Goal: Find contact information: Find contact information

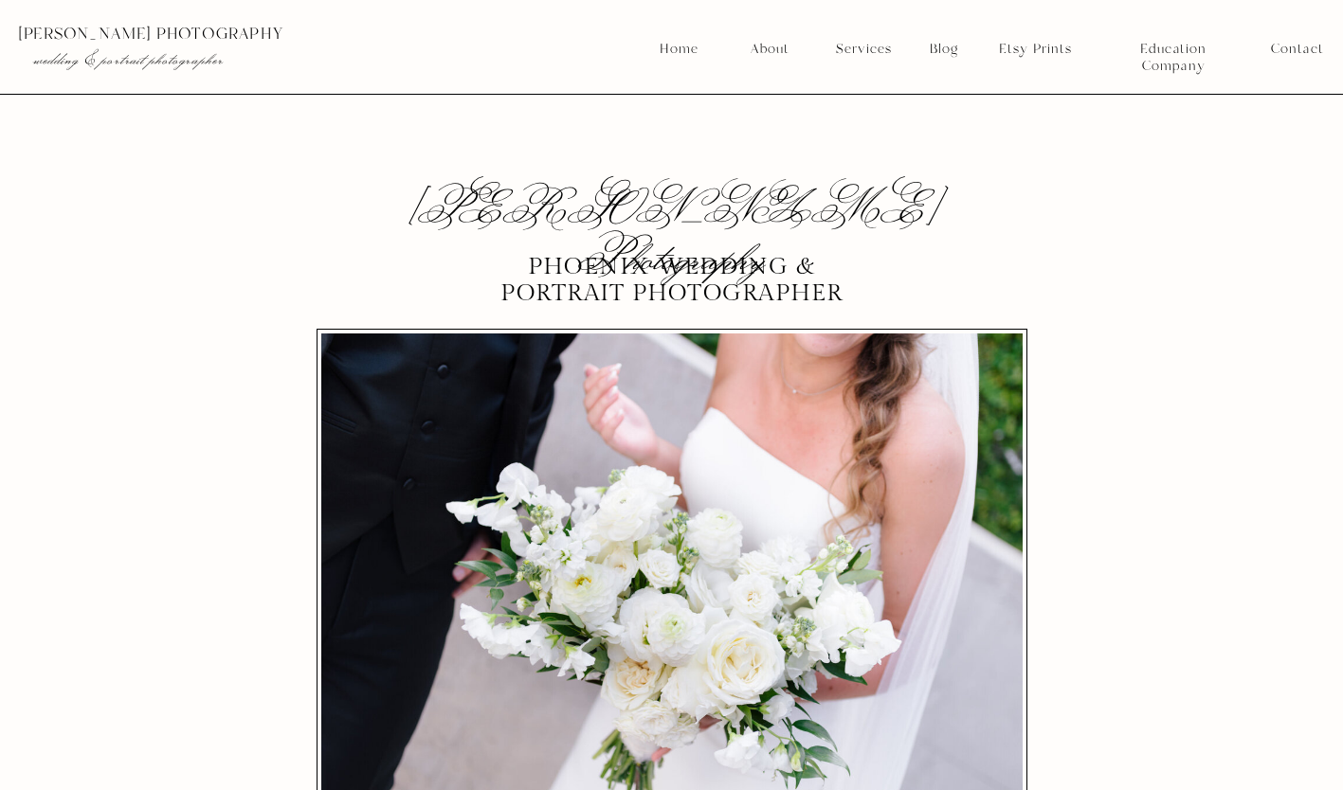
click at [772, 48] on nav "About" at bounding box center [769, 49] width 48 height 17
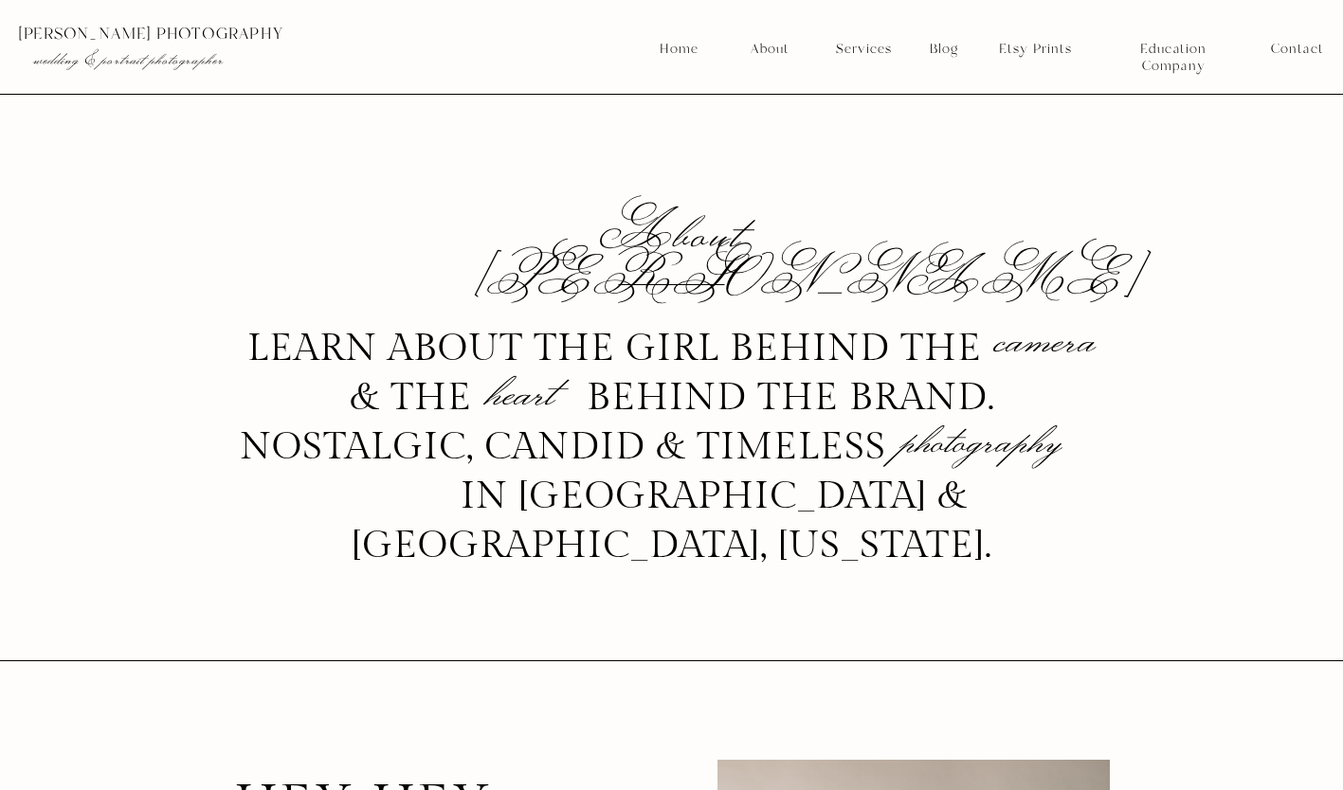
click at [1043, 46] on nav "Etsy Prints" at bounding box center [1034, 49] width 87 height 17
click at [869, 48] on nav "Services" at bounding box center [863, 49] width 70 height 17
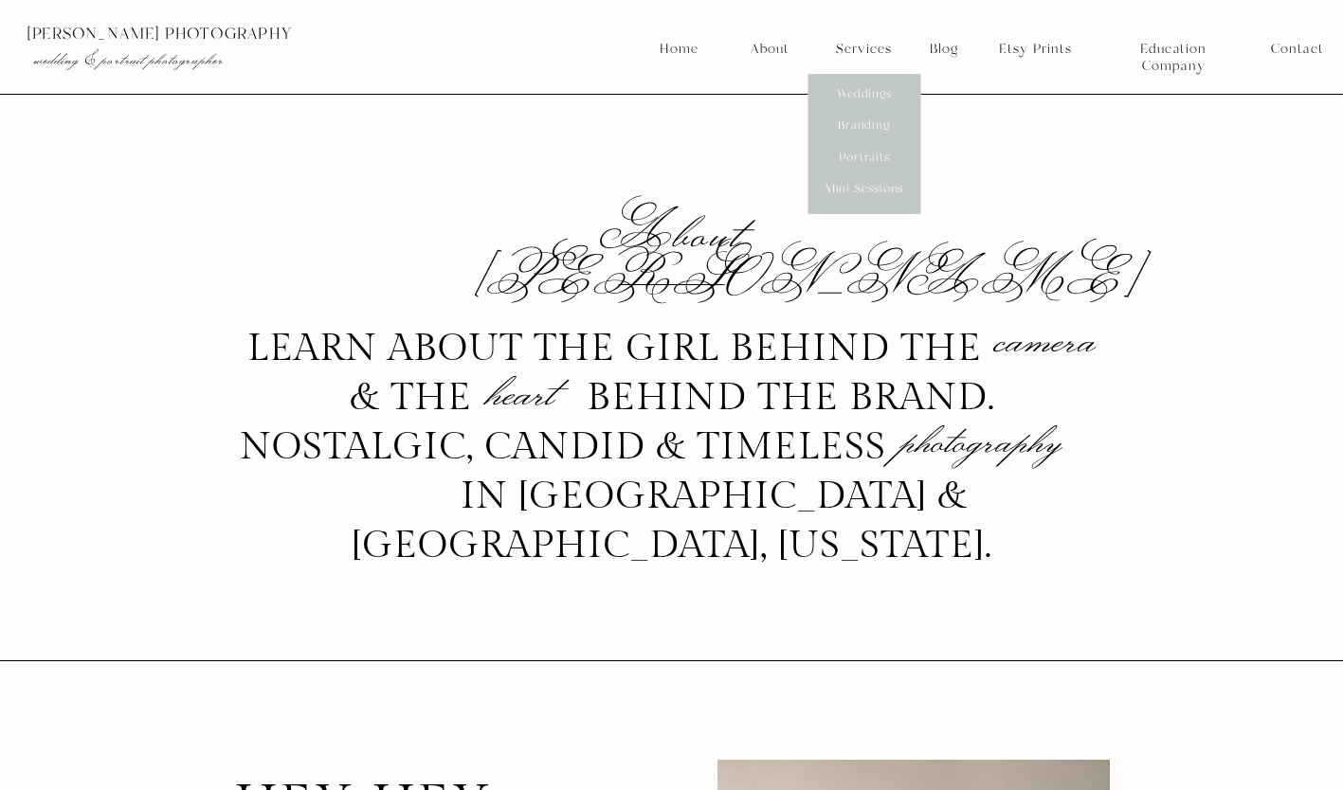
click at [869, 86] on nav "Weddings" at bounding box center [864, 94] width 70 height 17
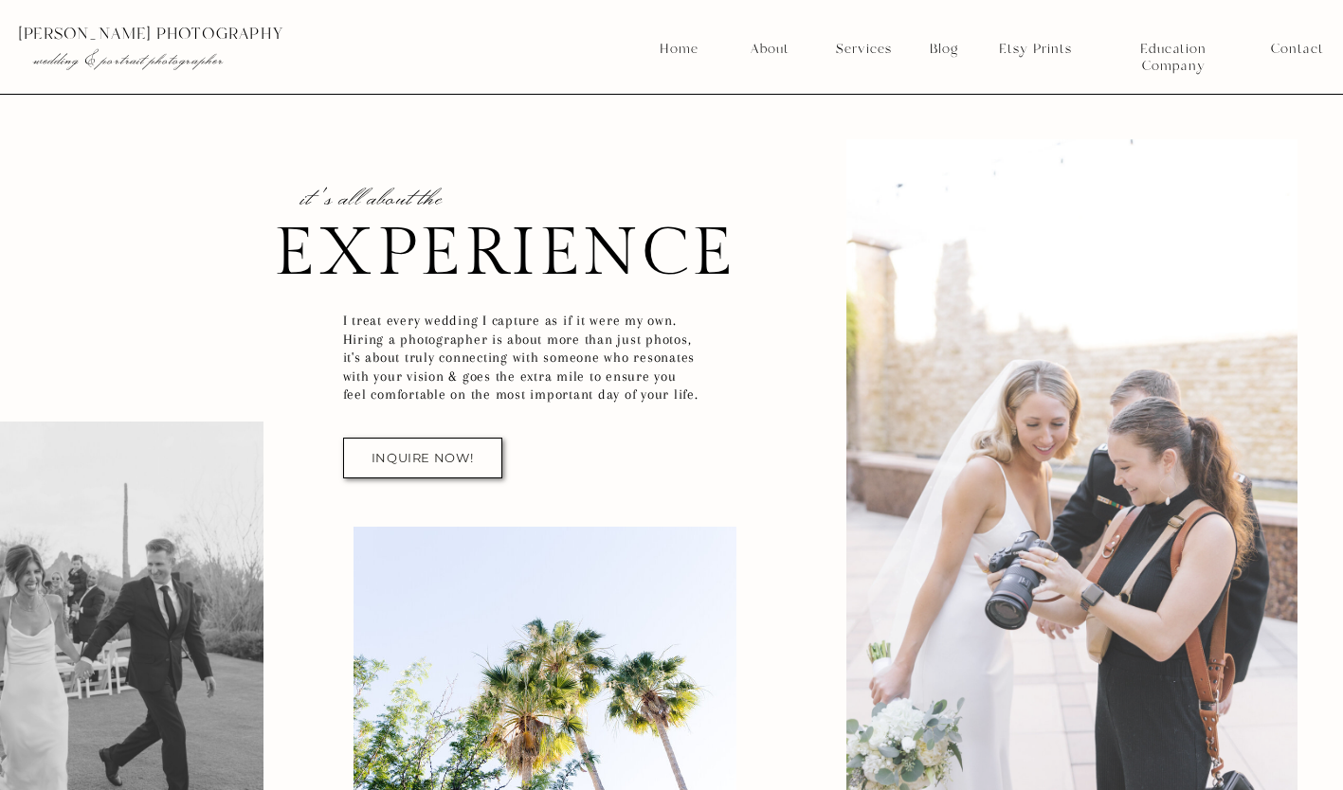
click at [869, 86] on div at bounding box center [677, 47] width 1357 height 94
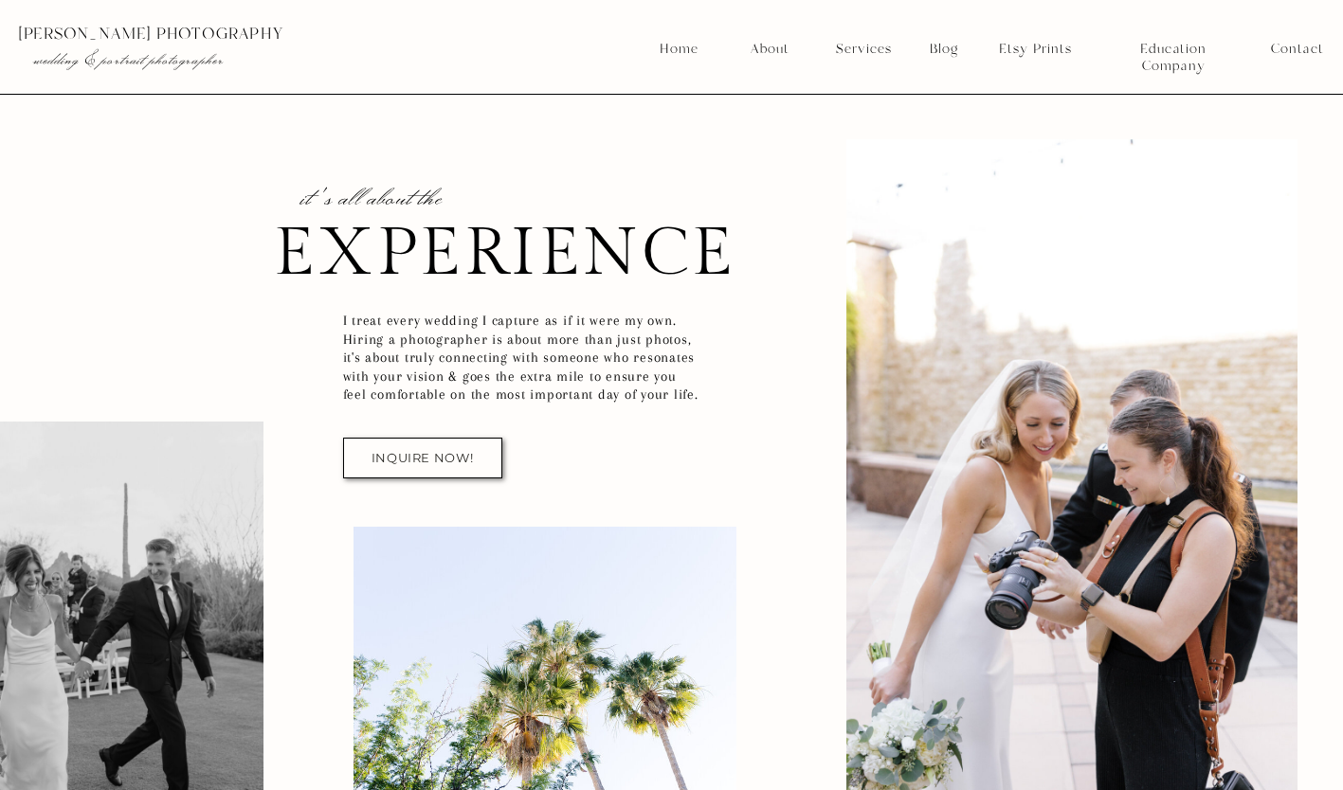
click at [436, 457] on nav "inquire now!" at bounding box center [422, 458] width 125 height 14
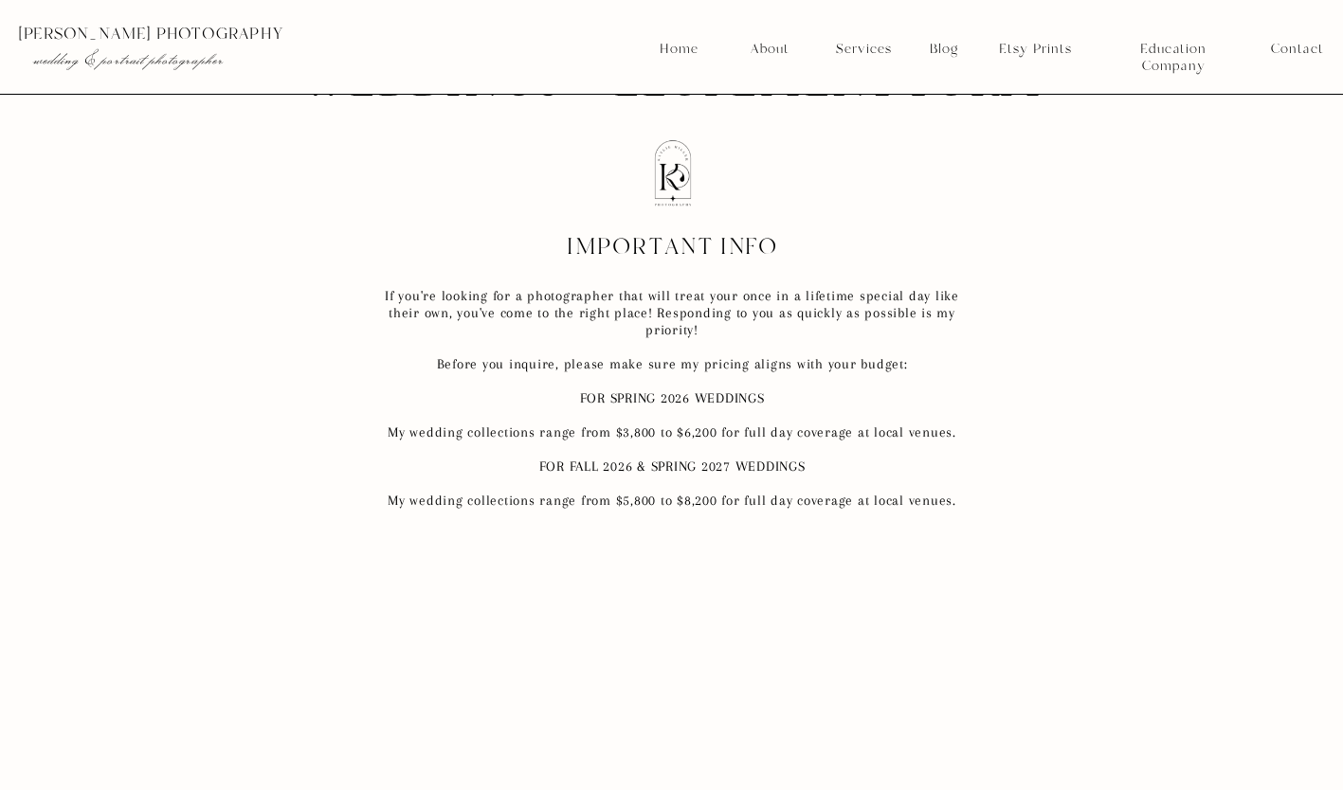
scroll to position [954, 0]
